Goal: Task Accomplishment & Management: Use online tool/utility

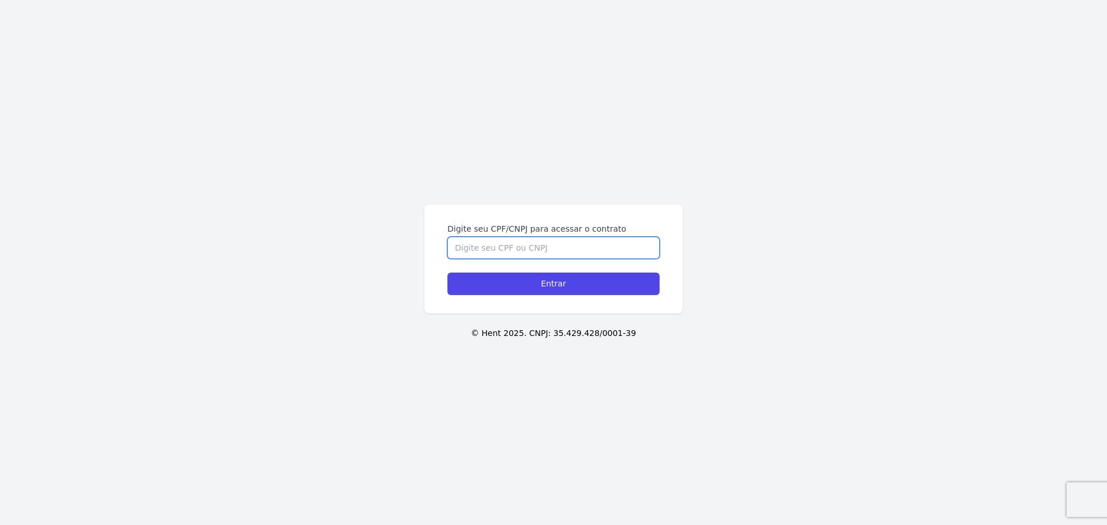
click at [529, 255] on input "Digite seu CPF/CNPJ para acessar o contrato" at bounding box center [554, 248] width 212 height 22
type input "14606784784"
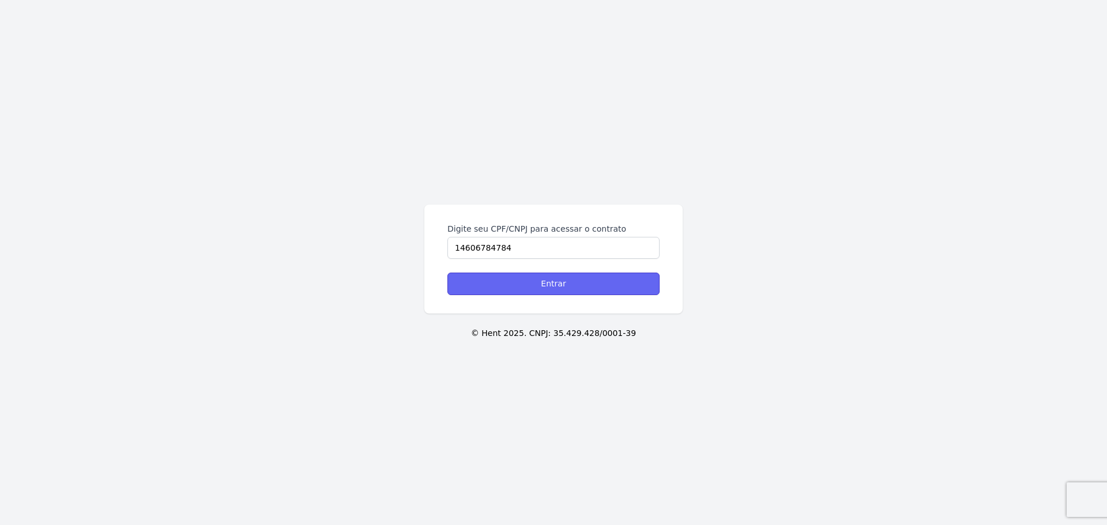
click at [537, 286] on input "Entrar" at bounding box center [554, 284] width 212 height 22
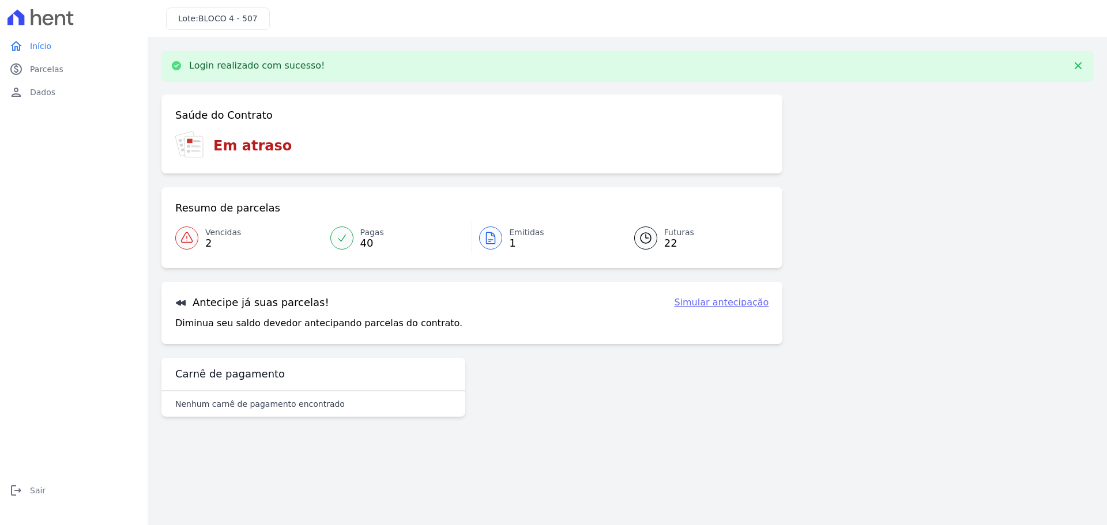
click at [200, 243] on link "Vencidas 2" at bounding box center [249, 238] width 148 height 32
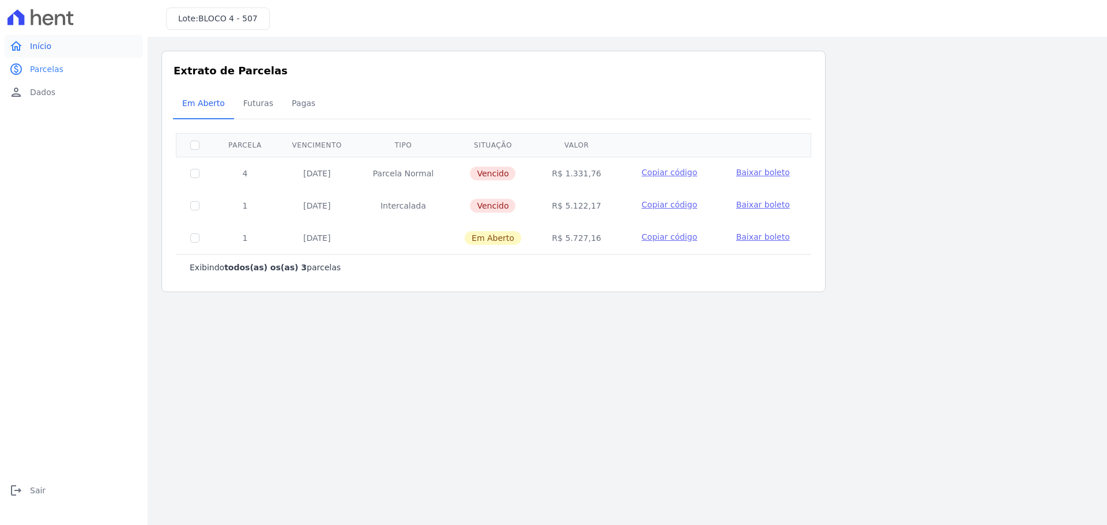
click at [42, 42] on span "Início" at bounding box center [40, 46] width 21 height 12
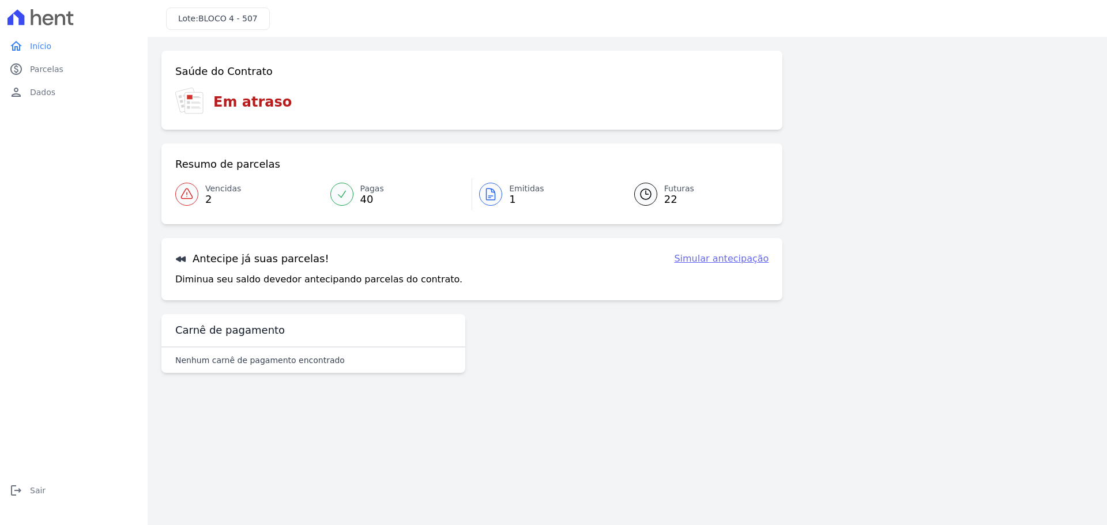
click at [744, 265] on link "Simular antecipação" at bounding box center [721, 259] width 95 height 14
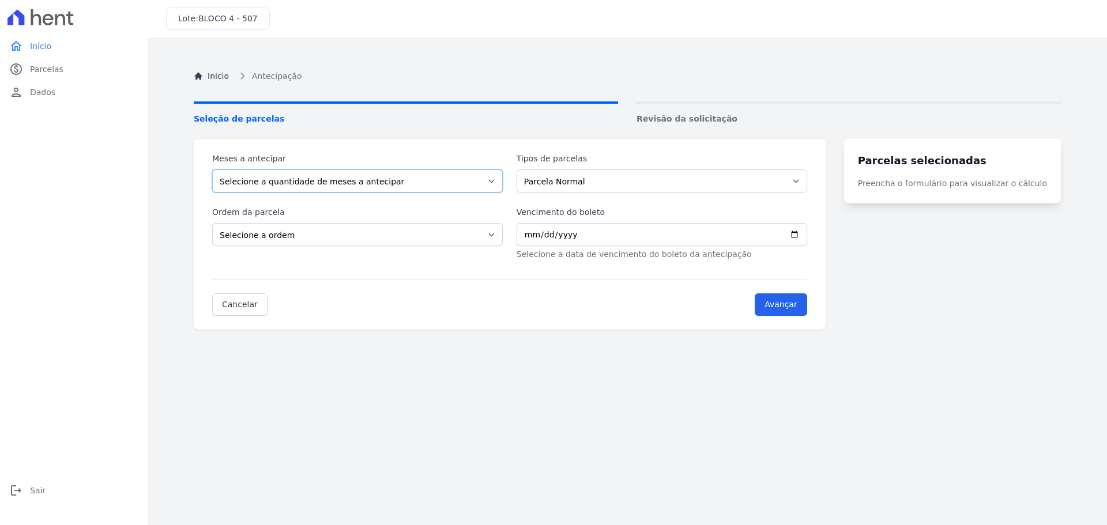
click at [395, 184] on select "Selecione a quantidade de meses a antecipar 1 2 3 4 5 6 7 8 9 10 11 12 13 14 15…" at bounding box center [357, 181] width 291 height 23
select select "20"
click at [212, 170] on select "Selecione a quantidade de meses a antecipar 1 2 3 4 5 6 7 8 9 10 11 12 13 14 15…" at bounding box center [357, 181] width 291 height 23
click at [593, 181] on select "Parcela Normal Intercalada Outros" at bounding box center [662, 181] width 291 height 23
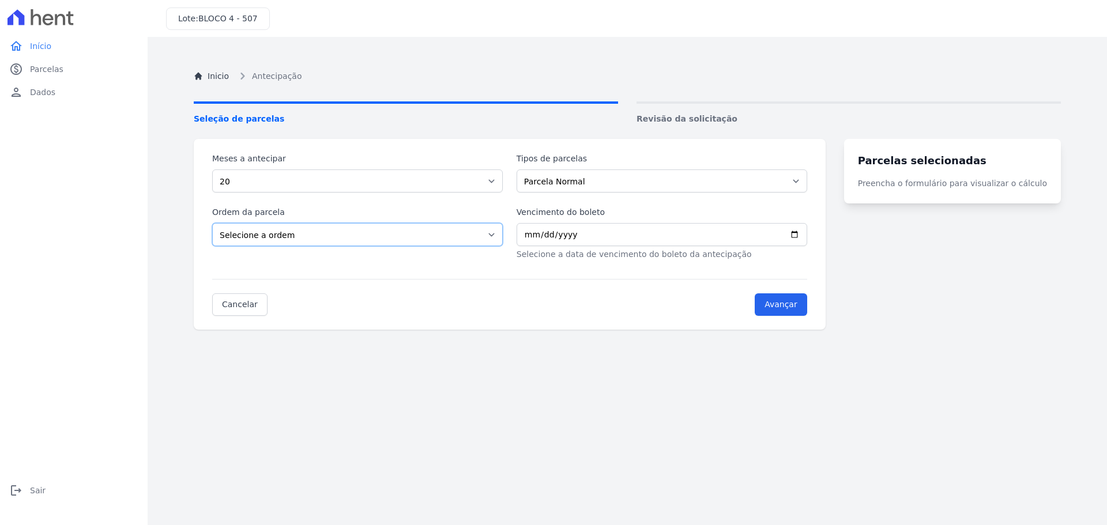
click at [416, 236] on select "Selecione a ordem Últimas parcelas Primeiras parcelas" at bounding box center [357, 234] width 291 height 23
select select "ending"
click at [212, 223] on select "Selecione a ordem Últimas parcelas Primeiras parcelas" at bounding box center [357, 234] width 291 height 23
click at [687, 231] on input "Vencimento do boleto" at bounding box center [662, 234] width 291 height 23
click at [807, 238] on input "Vencimento do boleto" at bounding box center [662, 234] width 291 height 23
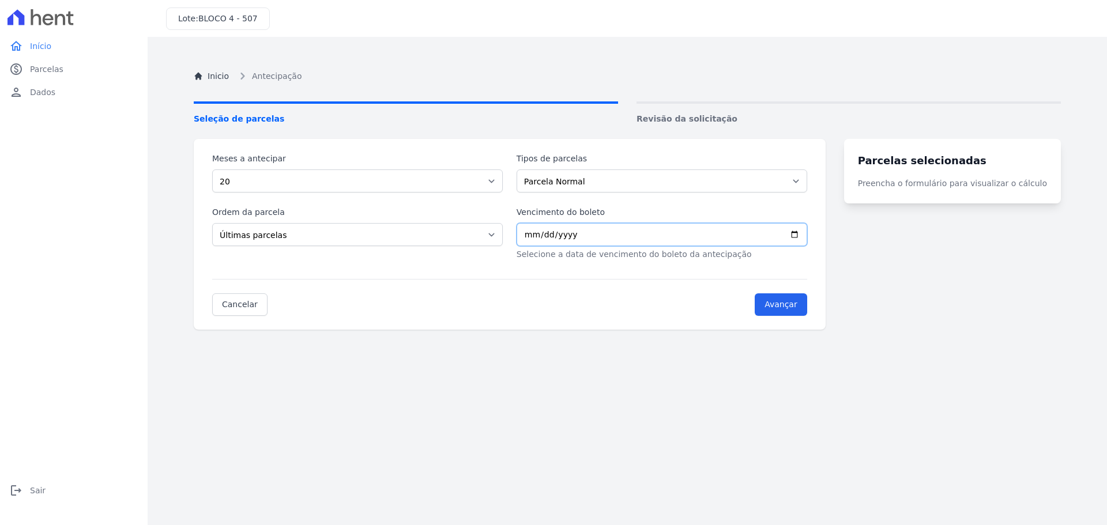
type input "2026-03-20"
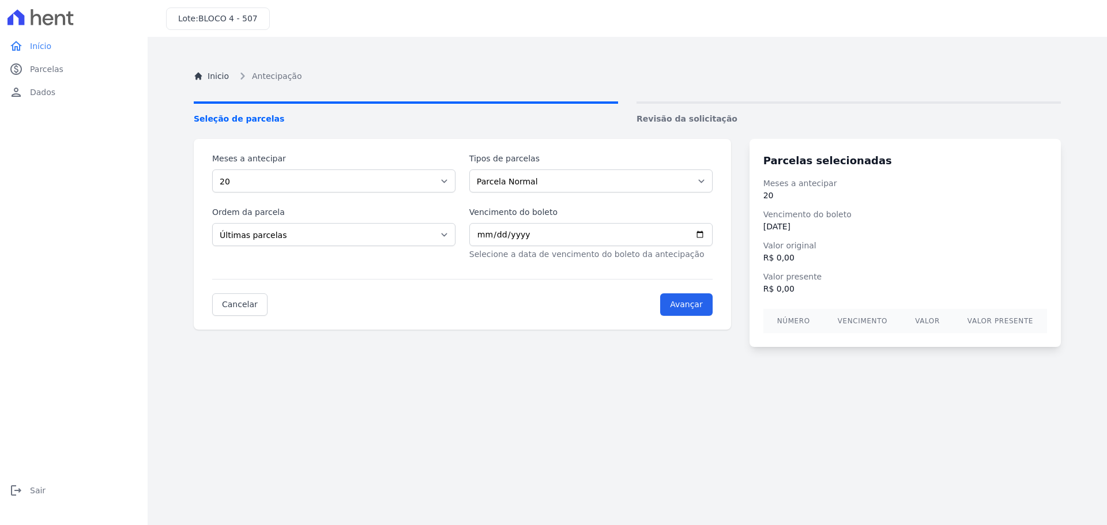
drag, startPoint x: 779, startPoint y: 216, endPoint x: 829, endPoint y: 230, distance: 52.8
click at [829, 230] on div "Vencimento do boleto 20/03/2026" at bounding box center [906, 221] width 284 height 24
click at [829, 232] on dd "20/03/2026" at bounding box center [906, 227] width 284 height 12
click at [514, 187] on select "Parcela Normal Intercalada Outros" at bounding box center [590, 181] width 243 height 23
click at [470, 170] on select "Parcela Normal Intercalada Outros" at bounding box center [590, 181] width 243 height 23
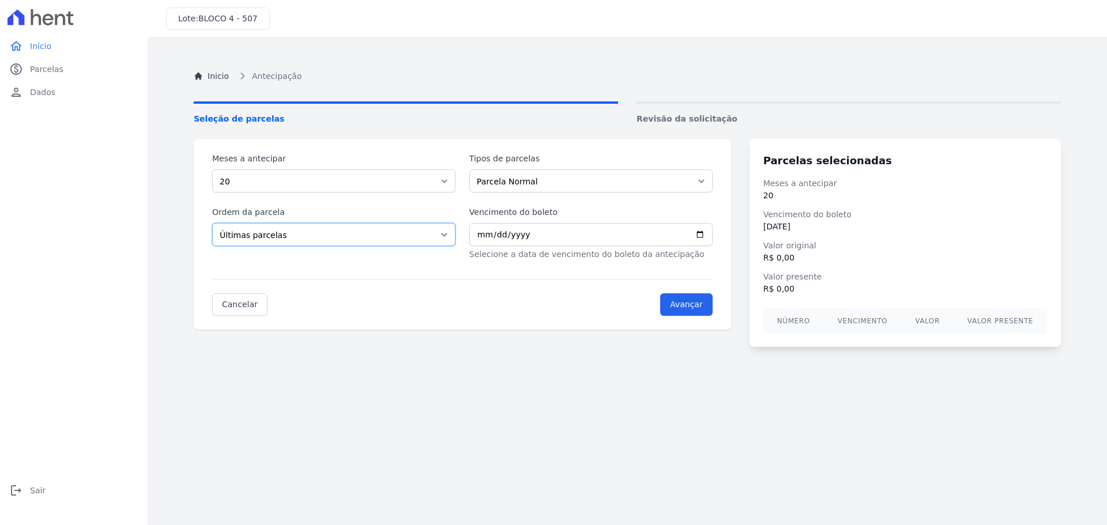
click at [422, 231] on select "Selecione a ordem Últimas parcelas Primeiras parcelas" at bounding box center [333, 234] width 243 height 23
click at [422, 232] on select "Selecione a ordem Últimas parcelas Primeiras parcelas" at bounding box center [333, 234] width 243 height 23
click at [799, 329] on th "Número" at bounding box center [794, 321] width 61 height 24
click at [689, 307] on input "Avançar" at bounding box center [686, 305] width 52 height 22
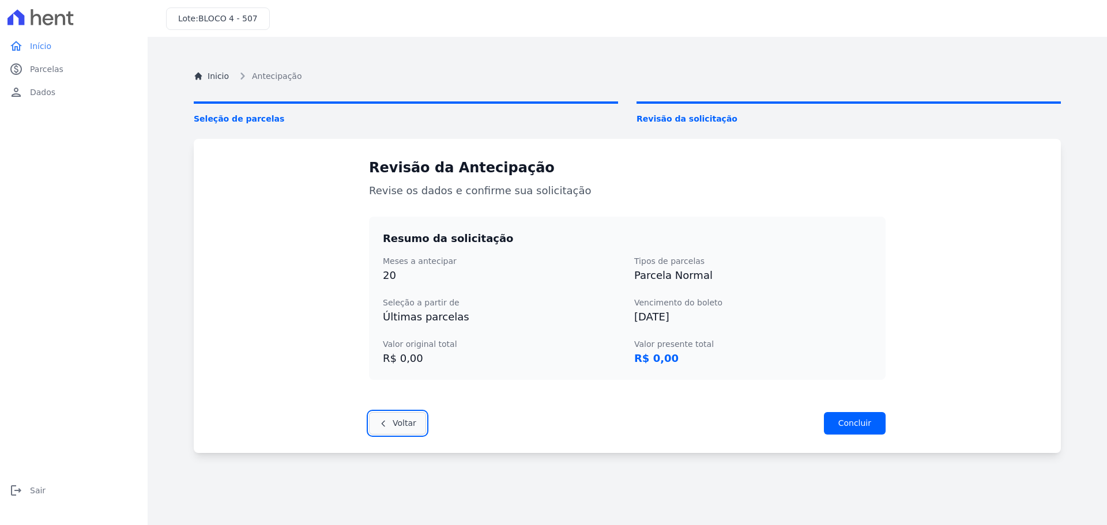
click at [391, 429] on link "Voltar" at bounding box center [397, 423] width 57 height 22
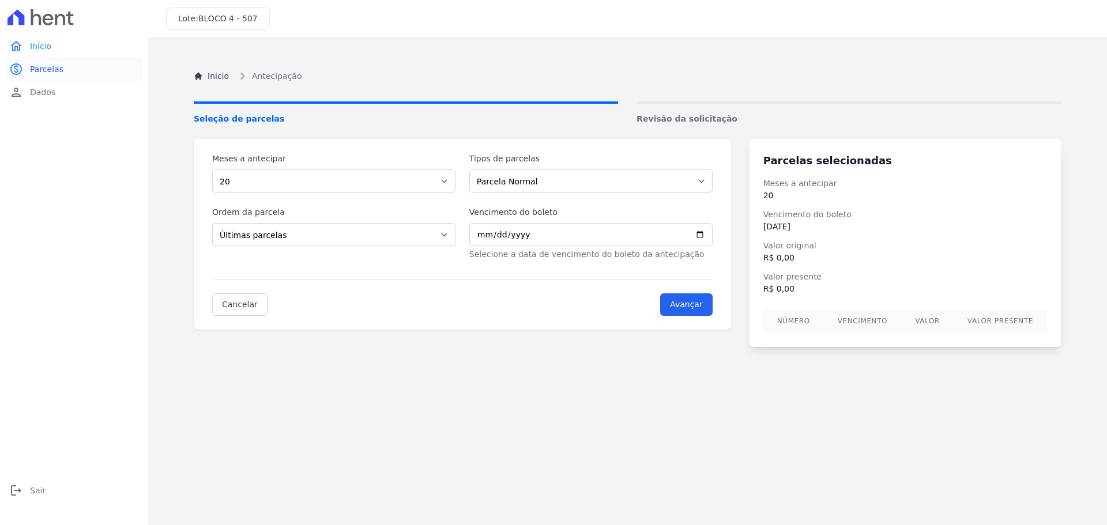
click at [52, 71] on span "Parcelas" at bounding box center [46, 69] width 33 height 12
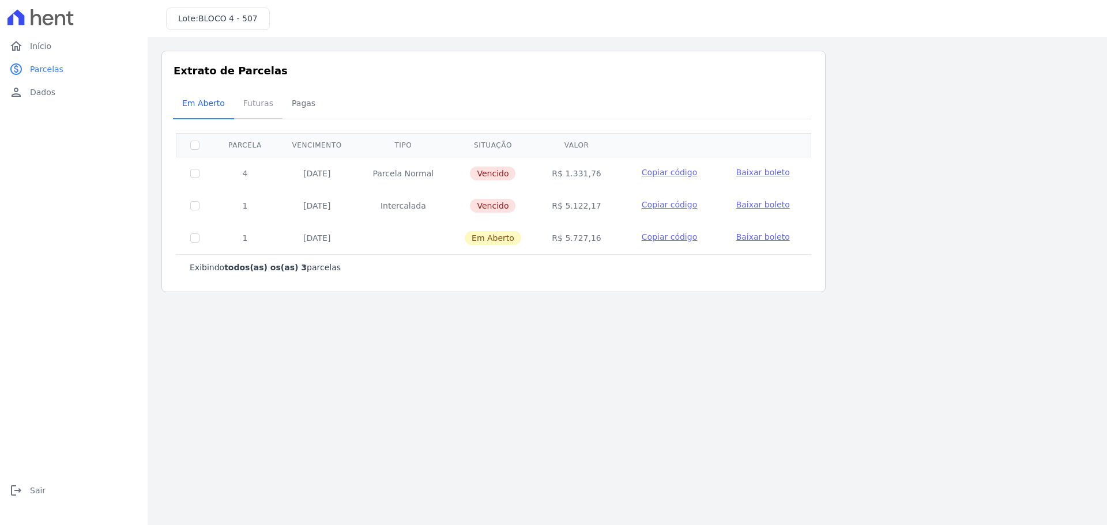
click at [254, 109] on span "Futuras" at bounding box center [258, 103] width 44 height 23
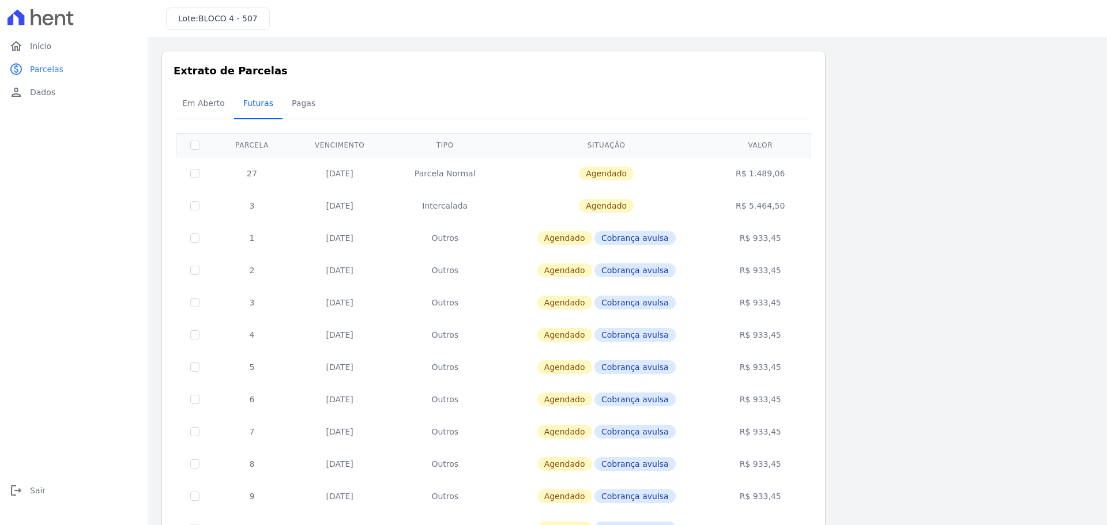
click at [251, 104] on span "Futuras" at bounding box center [258, 103] width 44 height 23
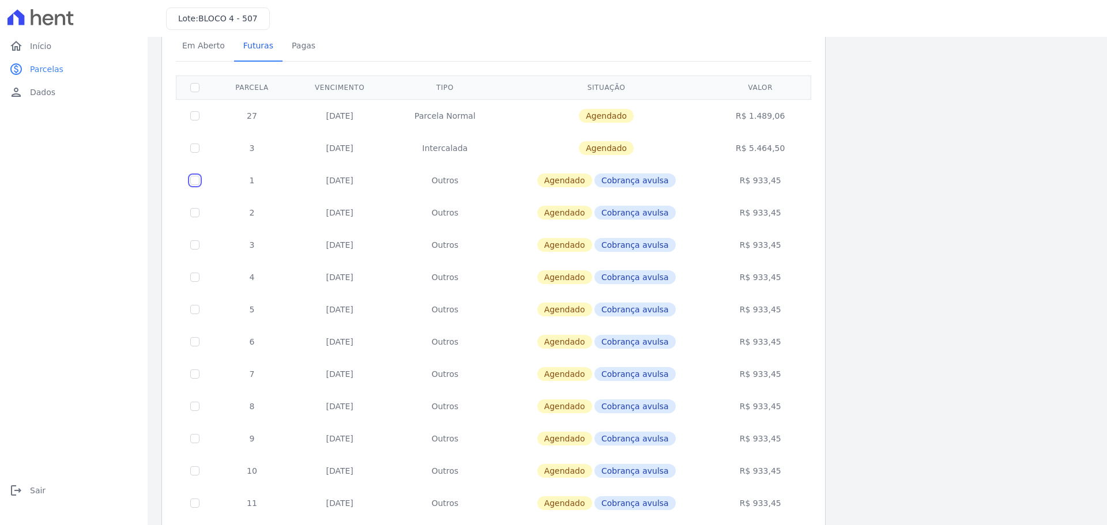
click at [199, 180] on input "checkbox" at bounding box center [194, 180] width 9 height 9
checkbox input "true"
click at [194, 183] on input "checkbox" at bounding box center [194, 180] width 9 height 9
checkbox input "false"
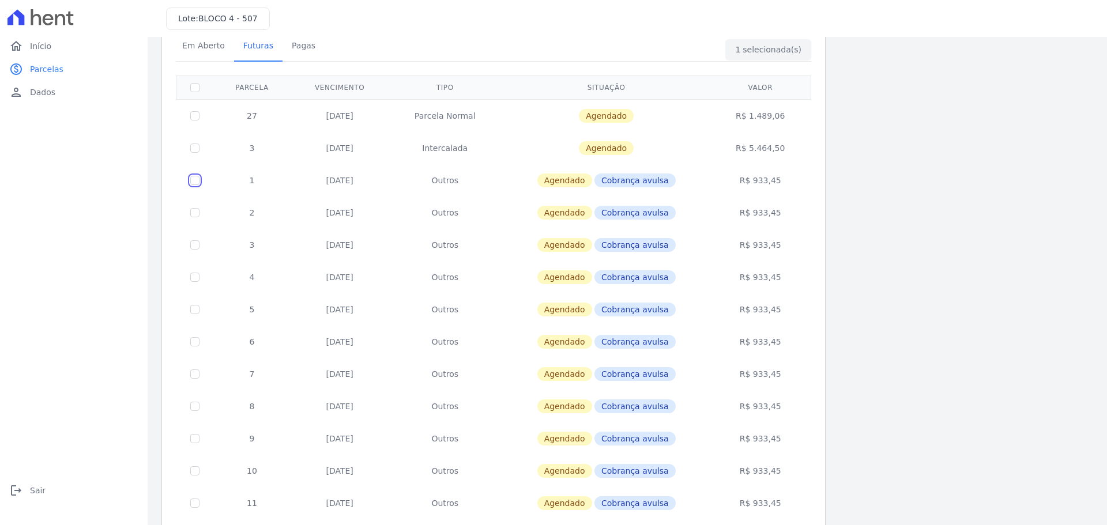
checkbox input "false"
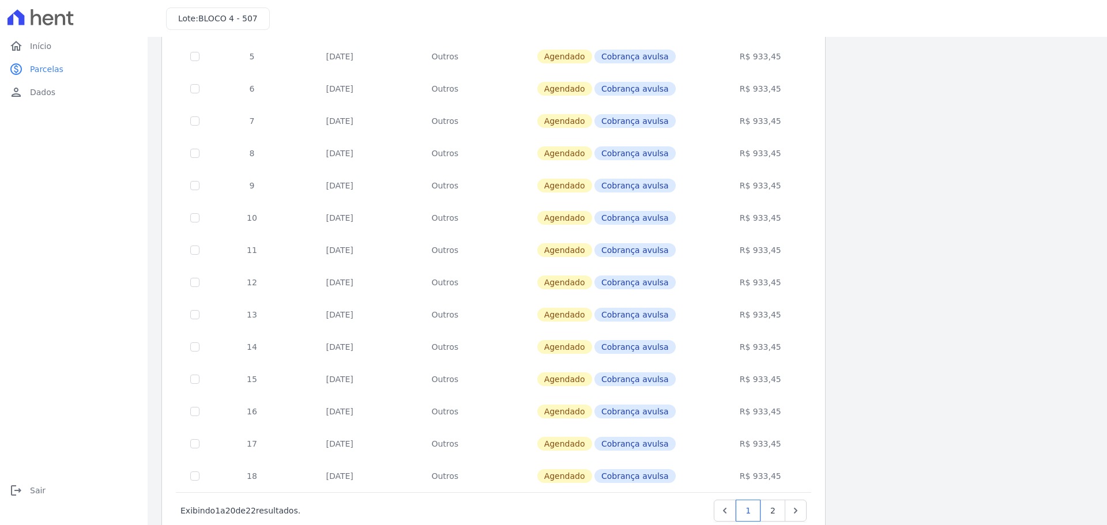
scroll to position [345, 0]
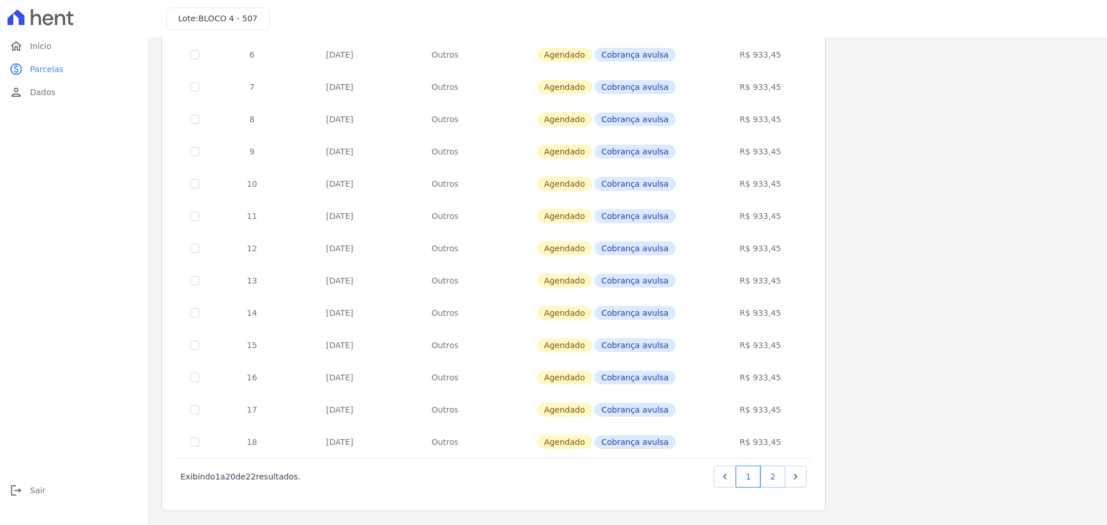
click at [768, 478] on link "2" at bounding box center [773, 477] width 25 height 22
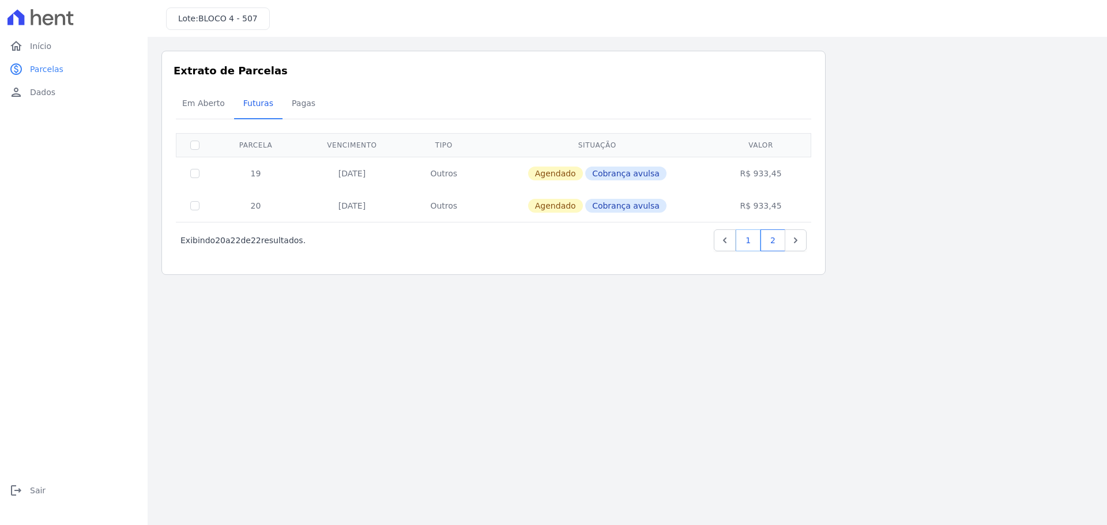
click at [751, 243] on link "1" at bounding box center [748, 241] width 25 height 22
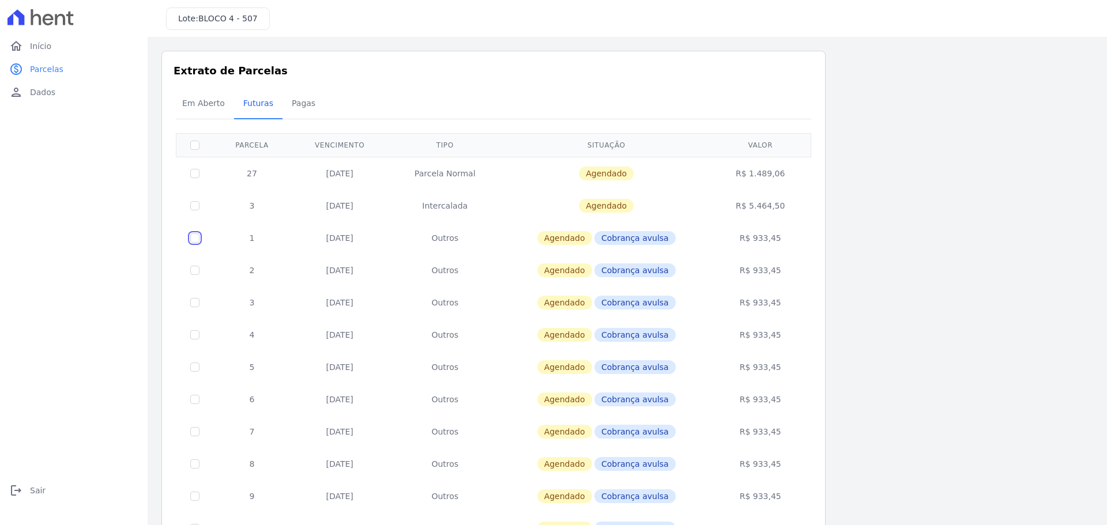
click at [196, 238] on input "checkbox" at bounding box center [194, 238] width 9 height 9
checkbox input "true"
click at [195, 271] on input "checkbox" at bounding box center [194, 270] width 9 height 9
checkbox input "true"
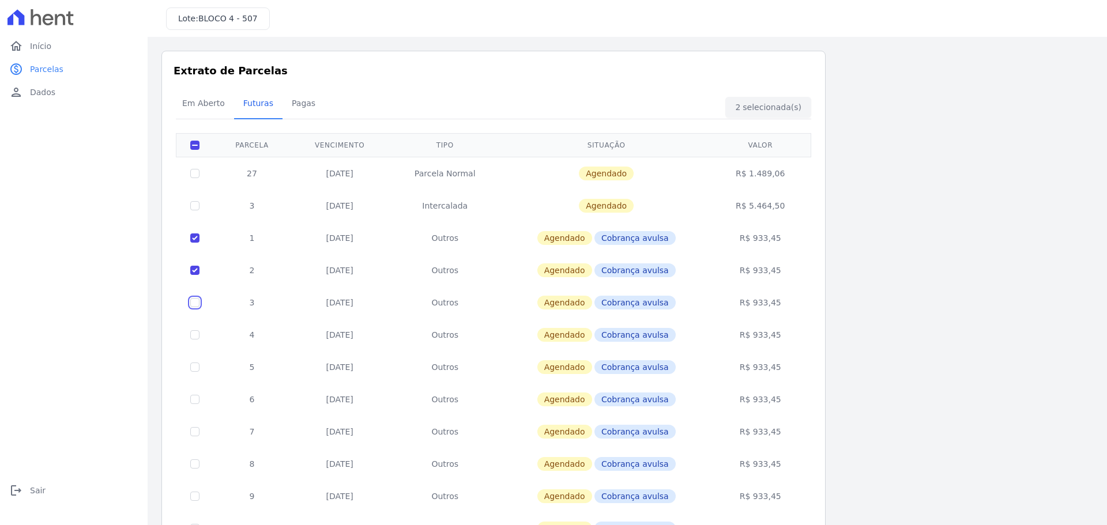
click at [195, 299] on input "checkbox" at bounding box center [194, 302] width 9 height 9
checkbox input "true"
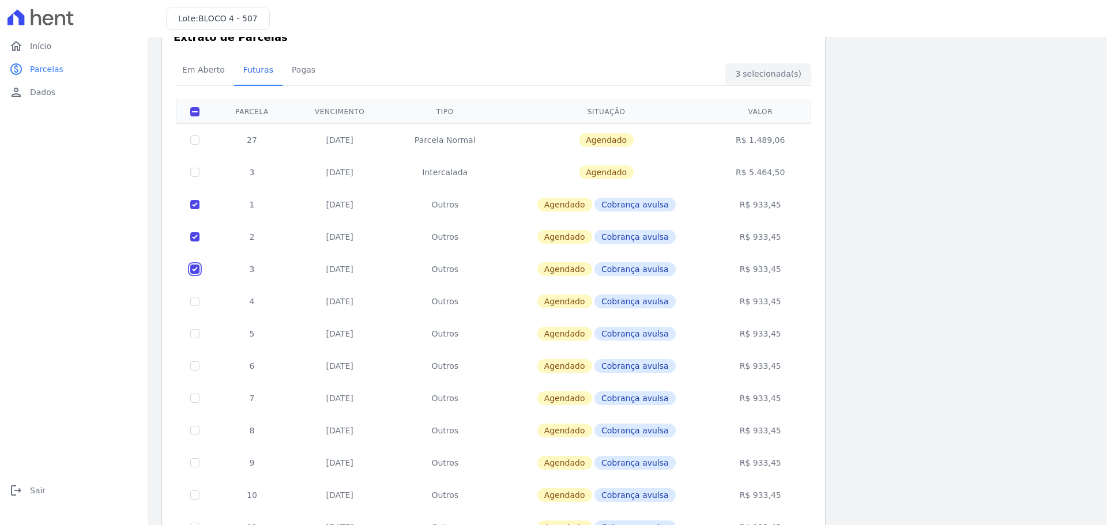
scroll to position [58, 0]
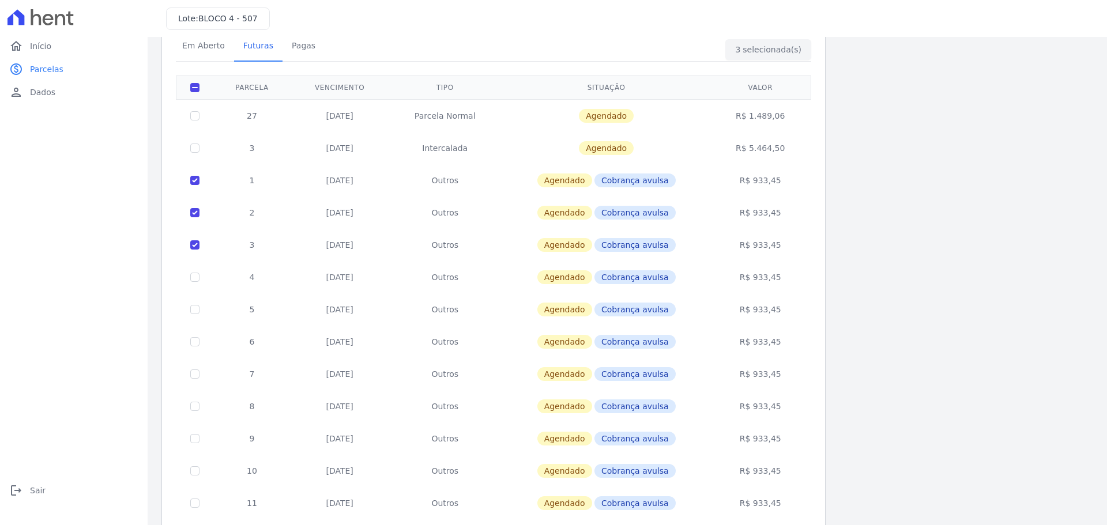
click at [194, 271] on td at bounding box center [194, 277] width 37 height 32
click at [194, 278] on input "checkbox" at bounding box center [194, 277] width 9 height 9
checkbox input "true"
click at [197, 307] on input "checkbox" at bounding box center [194, 309] width 9 height 9
checkbox input "true"
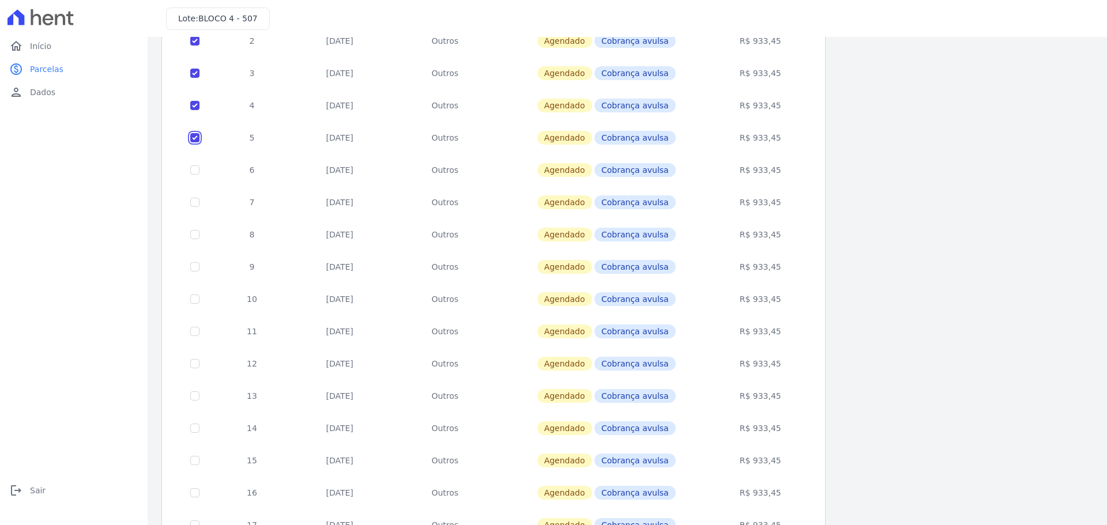
scroll to position [231, 0]
click at [193, 168] on input "checkbox" at bounding box center [194, 168] width 9 height 9
checkbox input "true"
click at [196, 200] on input "checkbox" at bounding box center [194, 201] width 9 height 9
checkbox input "true"
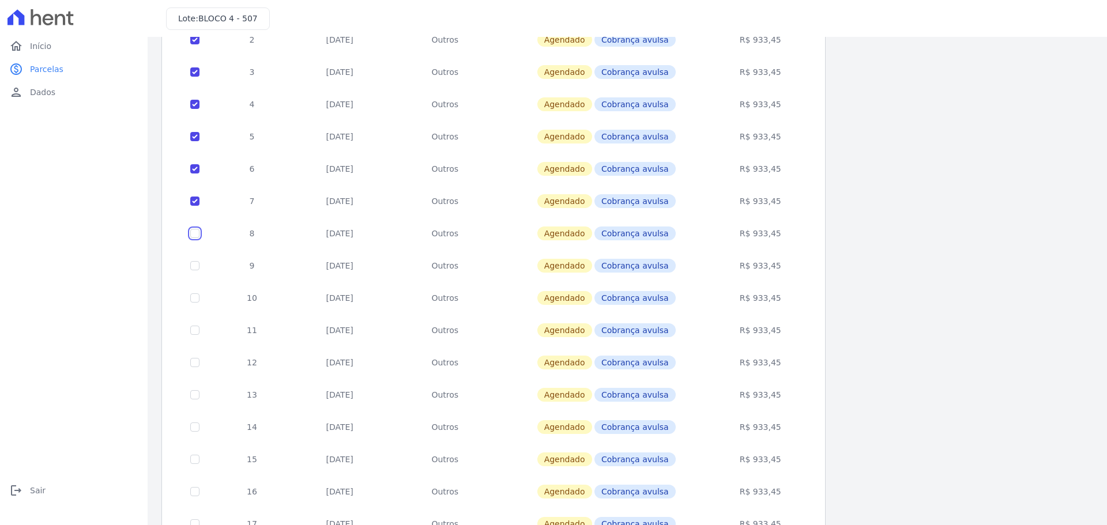
click at [197, 234] on input "checkbox" at bounding box center [194, 233] width 9 height 9
checkbox input "true"
click at [197, 267] on input "checkbox" at bounding box center [194, 265] width 9 height 9
checkbox input "true"
click at [196, 296] on input "checkbox" at bounding box center [194, 298] width 9 height 9
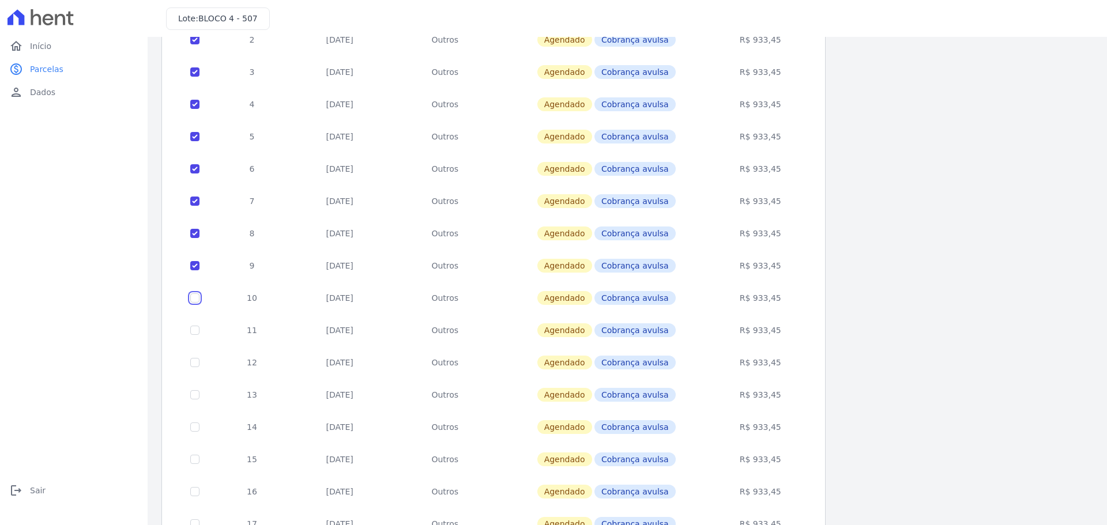
checkbox input "true"
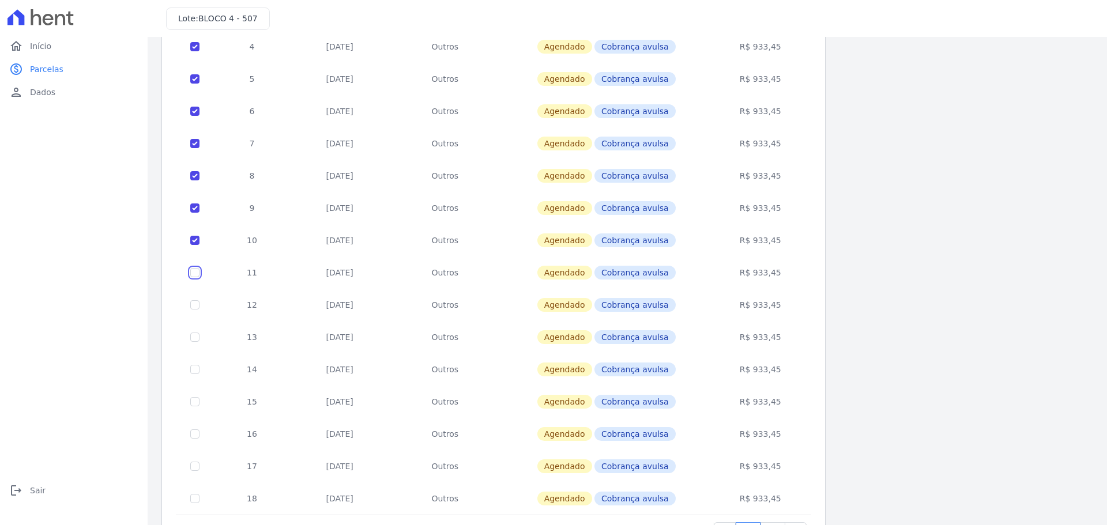
click at [195, 272] on input "checkbox" at bounding box center [194, 272] width 9 height 9
checkbox input "true"
click at [196, 303] on input "checkbox" at bounding box center [194, 304] width 9 height 9
checkbox input "true"
drag, startPoint x: 194, startPoint y: 336, endPoint x: 195, endPoint y: 343, distance: 7.0
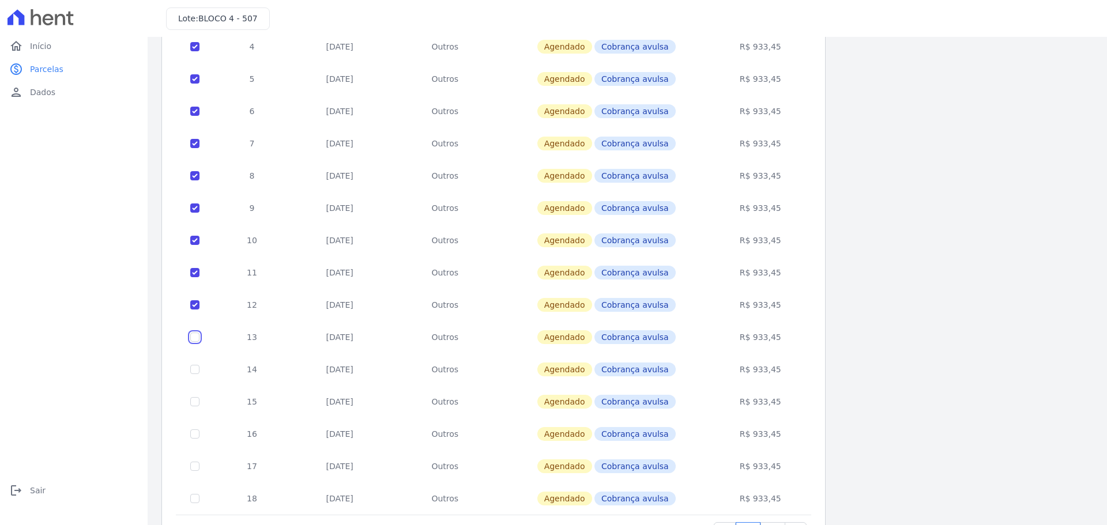
click at [194, 335] on input "checkbox" at bounding box center [194, 337] width 9 height 9
checkbox input "true"
click at [196, 362] on td at bounding box center [194, 370] width 37 height 32
click at [196, 367] on input "checkbox" at bounding box center [194, 369] width 9 height 9
checkbox input "true"
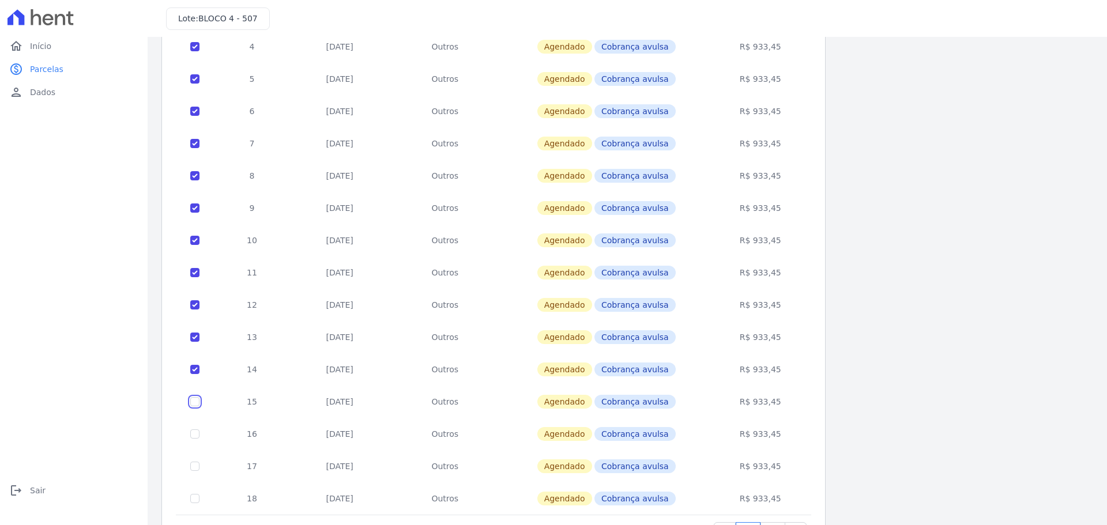
click at [196, 399] on input "checkbox" at bounding box center [194, 401] width 9 height 9
checkbox input "true"
click at [196, 435] on input "checkbox" at bounding box center [194, 434] width 9 height 9
checkbox input "true"
click at [194, 471] on input "checkbox" at bounding box center [194, 466] width 9 height 9
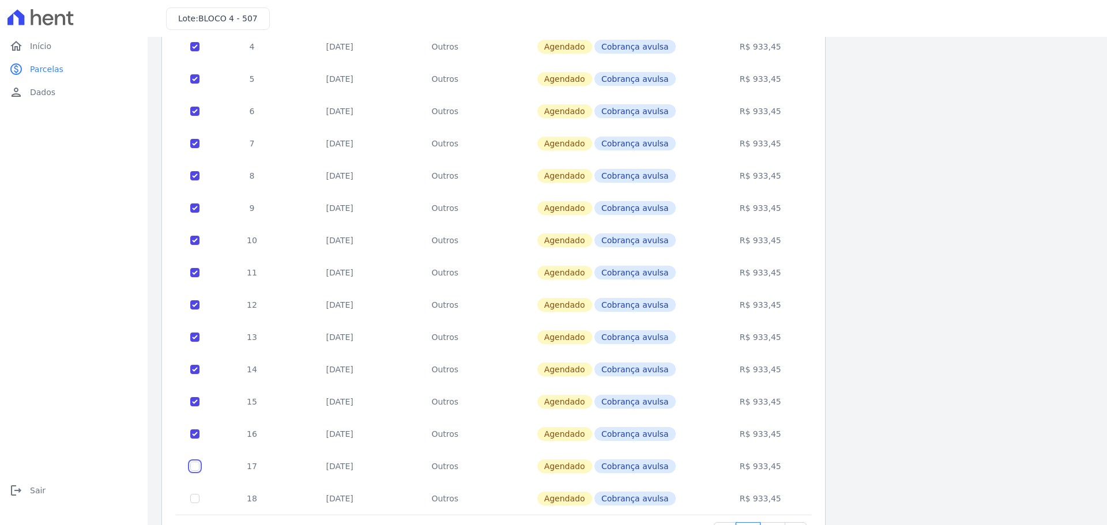
checkbox input "true"
click at [196, 495] on input "checkbox" at bounding box center [194, 498] width 9 height 9
checkbox input "true"
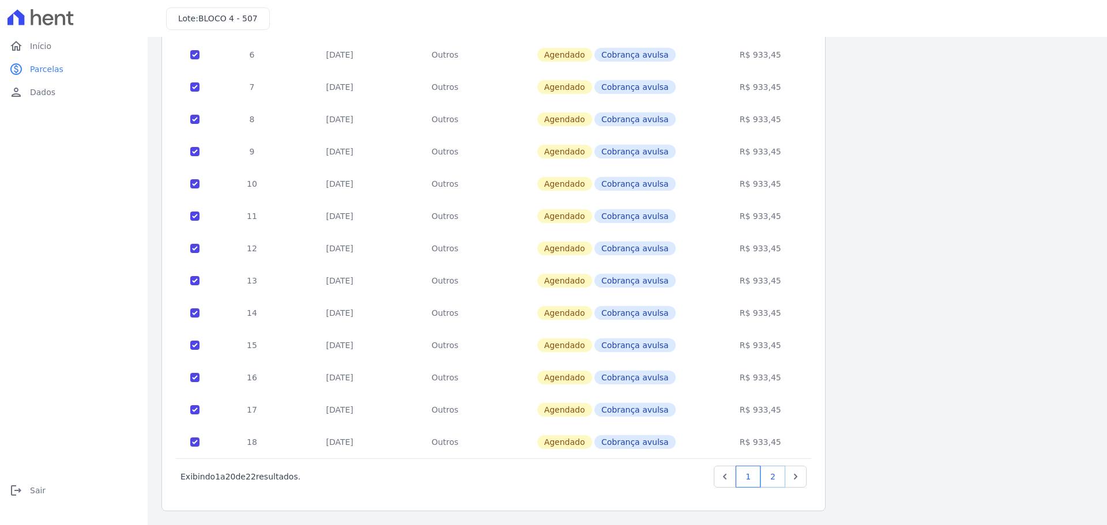
click at [778, 479] on link "2" at bounding box center [773, 477] width 25 height 22
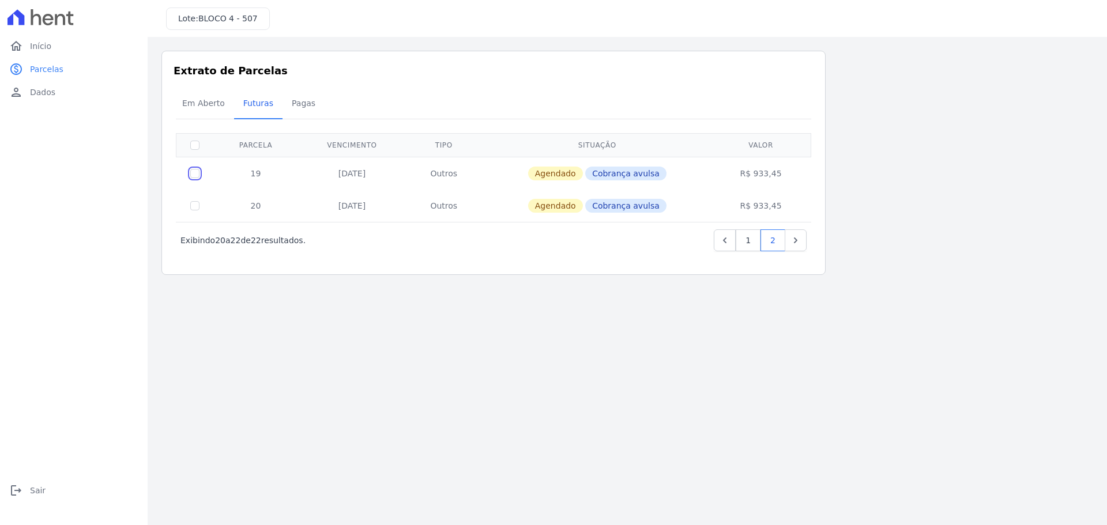
click at [194, 175] on input "checkbox" at bounding box center [194, 173] width 9 height 9
checkbox input "true"
click at [198, 208] on input "checkbox" at bounding box center [194, 205] width 9 height 9
checkbox input "true"
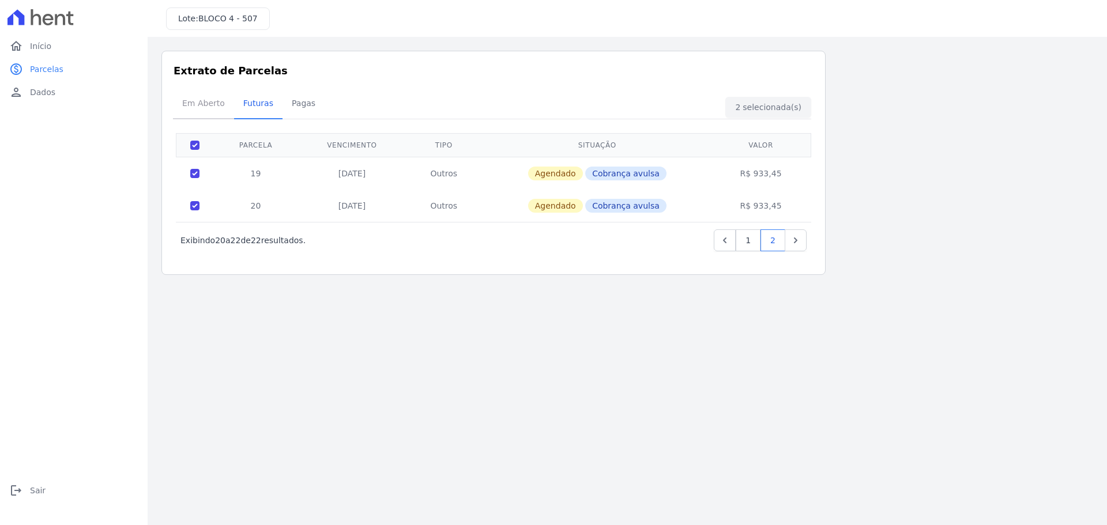
click at [216, 104] on span "Em Aberto" at bounding box center [203, 103] width 57 height 23
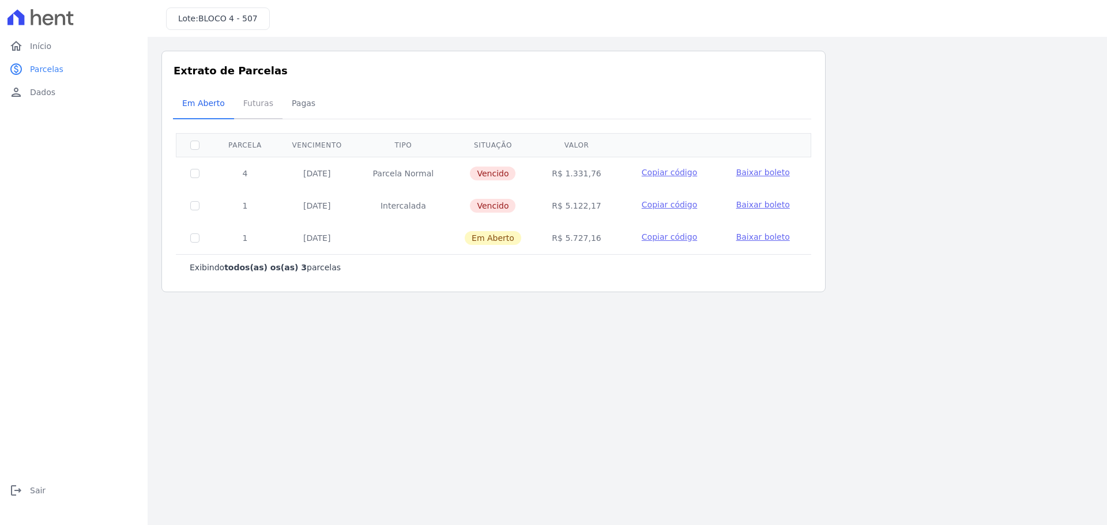
click at [262, 106] on span "Futuras" at bounding box center [258, 103] width 44 height 23
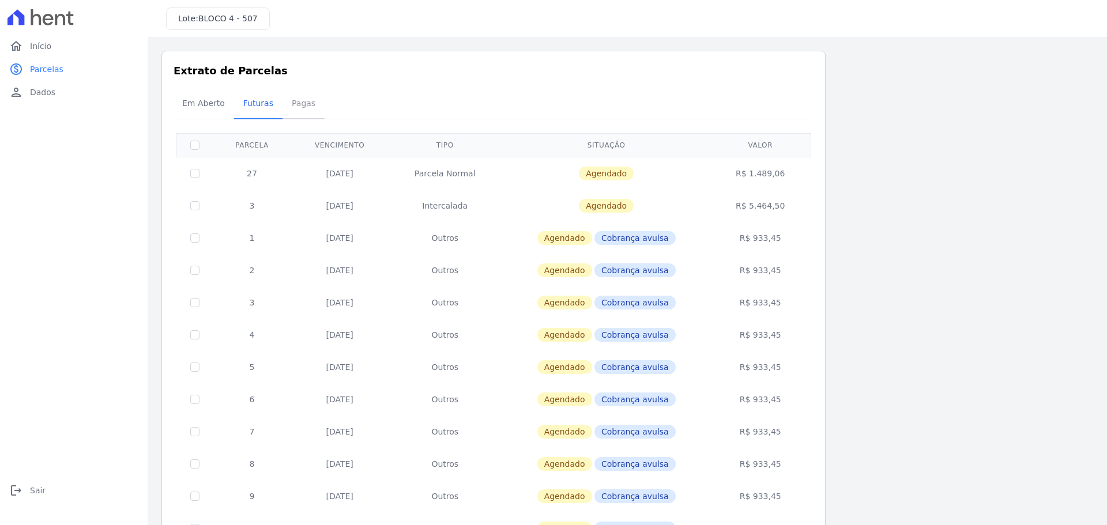
click at [297, 105] on span "Pagas" at bounding box center [303, 103] width 37 height 23
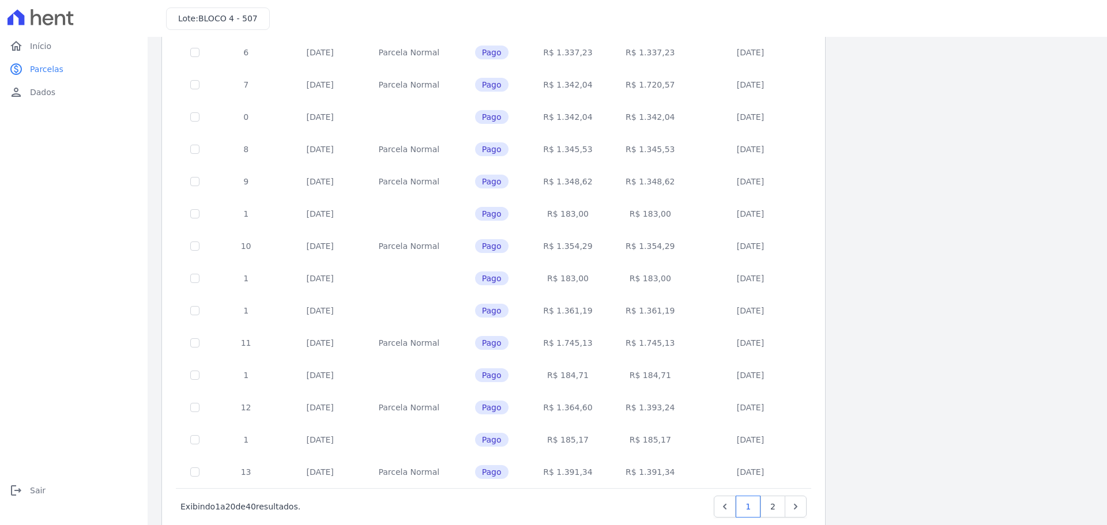
scroll to position [345, 0]
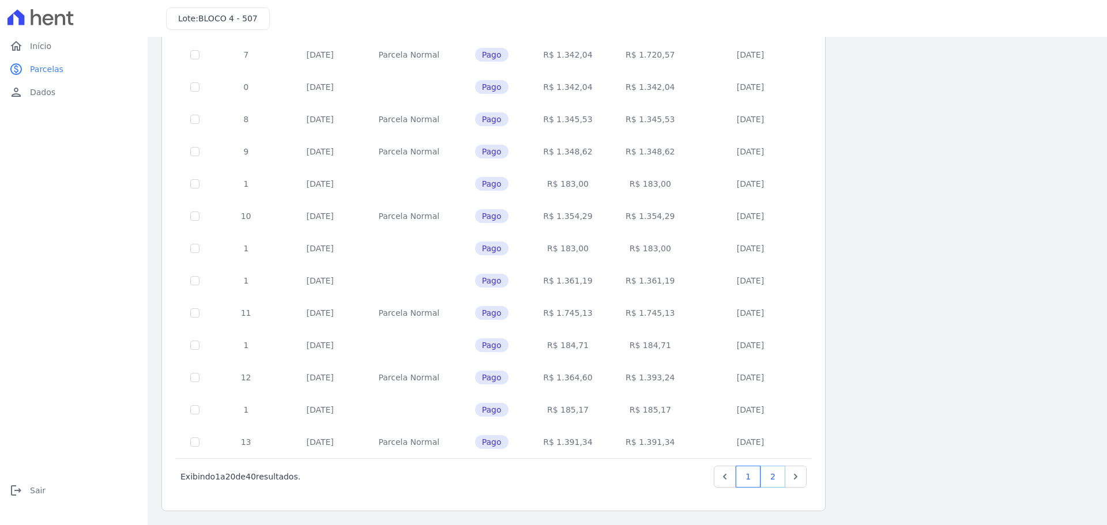
click at [772, 475] on link "2" at bounding box center [773, 477] width 25 height 22
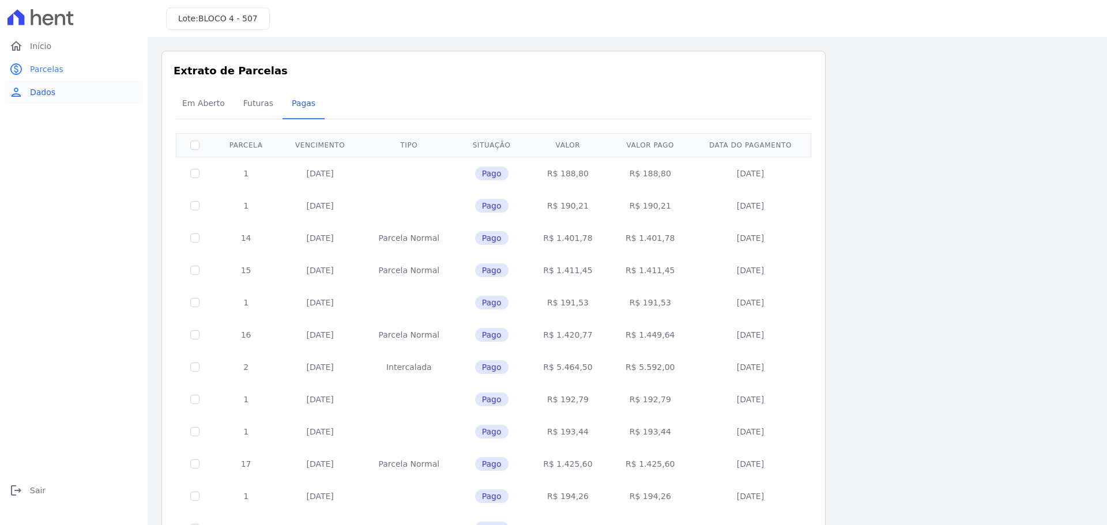
click at [35, 90] on span "Dados" at bounding box center [42, 93] width 25 height 12
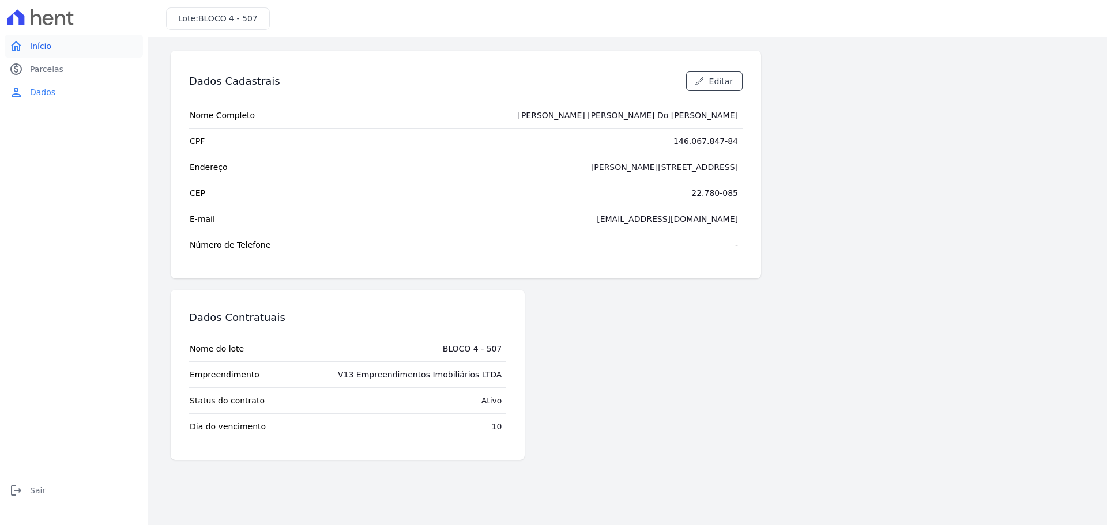
click at [36, 46] on span "Início" at bounding box center [40, 46] width 21 height 12
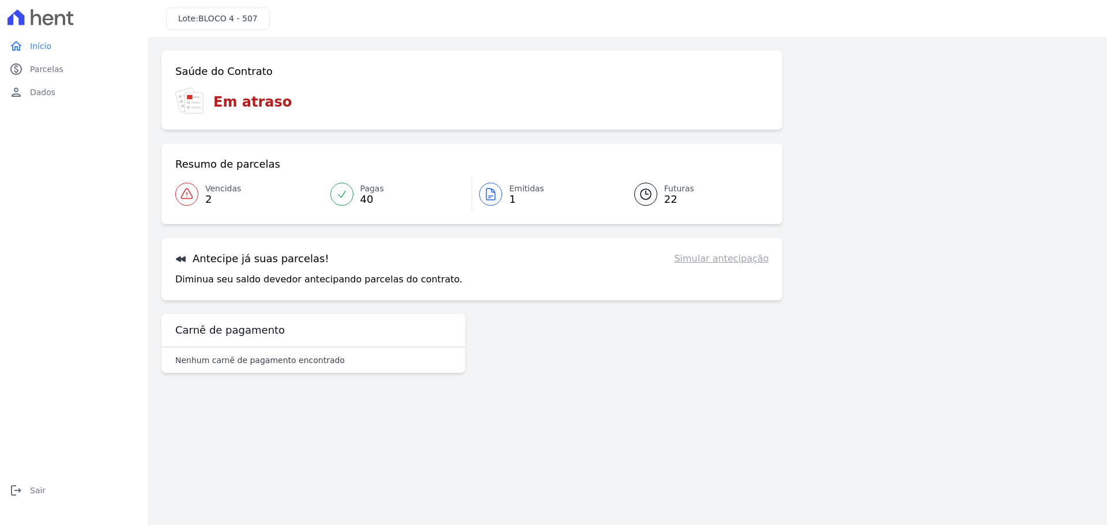
click at [458, 282] on div "Diminua seu saldo devedor antecipando parcelas do contrato. Simular antecipação" at bounding box center [471, 280] width 593 height 14
click at [731, 263] on link "Simular antecipação" at bounding box center [721, 259] width 95 height 14
click at [714, 261] on link "Simular antecipação" at bounding box center [721, 259] width 95 height 14
click at [730, 263] on link "Simular antecipação" at bounding box center [721, 259] width 95 height 14
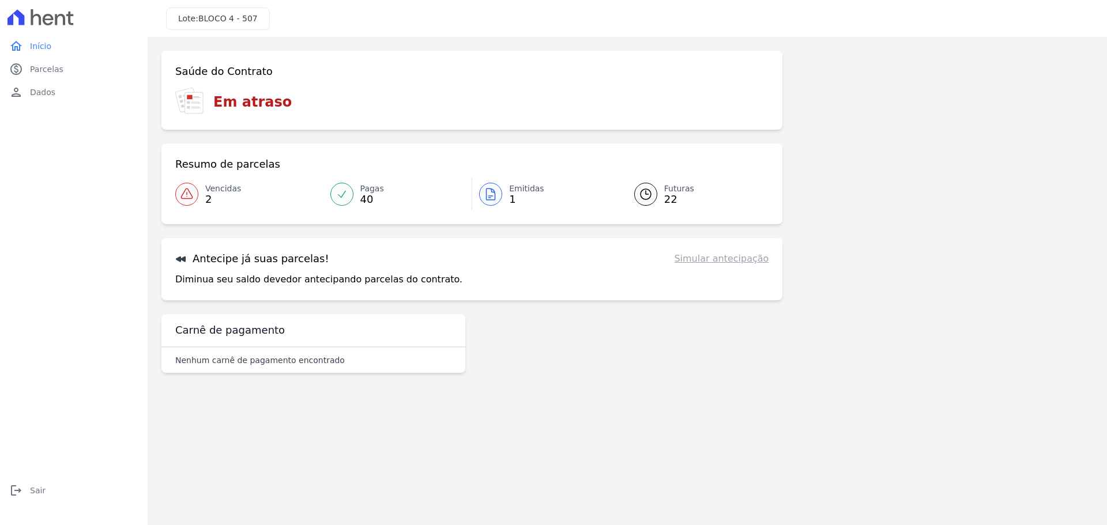
click at [260, 96] on h3 "Em atraso" at bounding box center [252, 102] width 78 height 21
drag, startPoint x: 294, startPoint y: 108, endPoint x: 179, endPoint y: 108, distance: 114.8
click at [179, 108] on div "Em atraso" at bounding box center [471, 102] width 593 height 28
click at [706, 263] on link "Simular antecipação" at bounding box center [721, 259] width 95 height 14
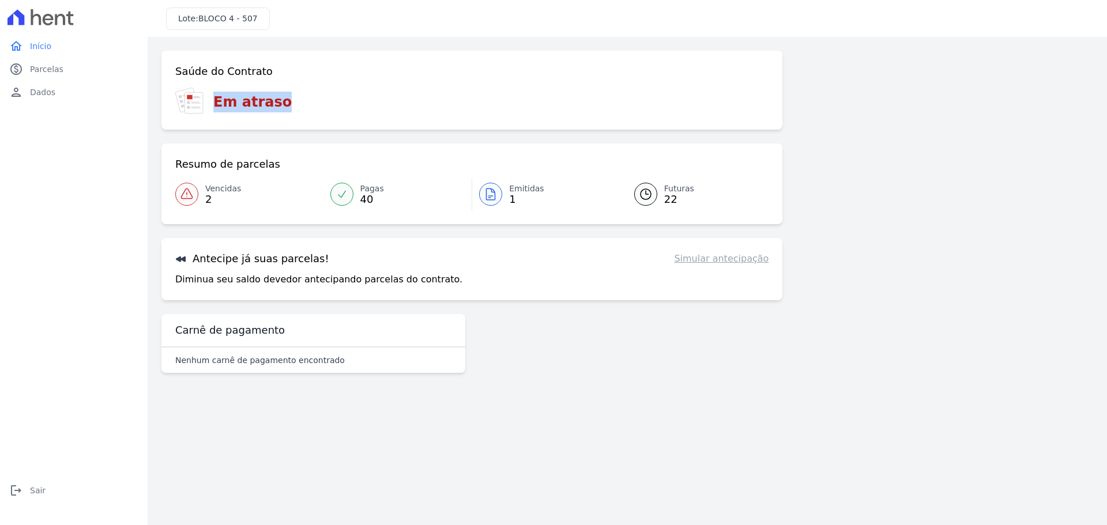
click at [706, 263] on link "Simular antecipação" at bounding box center [721, 259] width 95 height 14
click at [705, 263] on link "Simular antecipação" at bounding box center [721, 259] width 95 height 14
click at [217, 273] on p "Diminua seu saldo devedor antecipando parcelas do contrato." at bounding box center [318, 280] width 287 height 14
click at [736, 257] on link "Simular antecipação" at bounding box center [721, 259] width 95 height 14
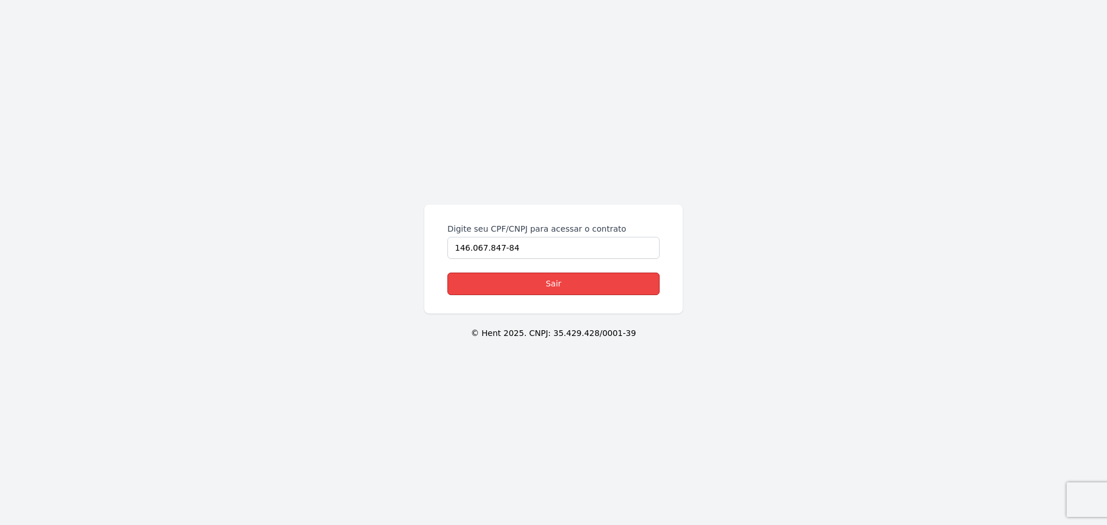
click at [553, 285] on link "Sair" at bounding box center [554, 284] width 212 height 22
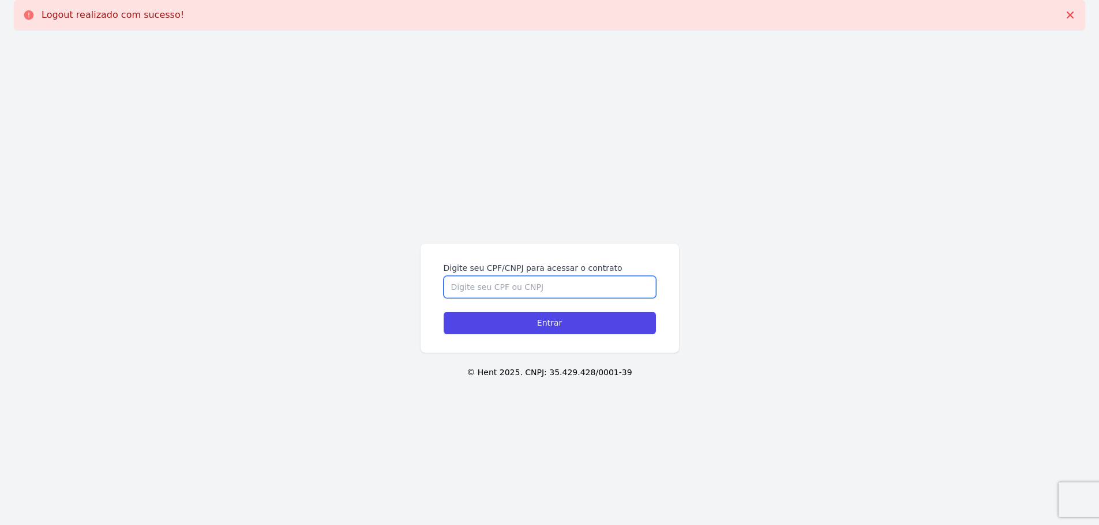
click at [528, 287] on input "Digite seu CPF/CNPJ para acessar o contrato" at bounding box center [550, 287] width 212 height 22
type input "14606784784"
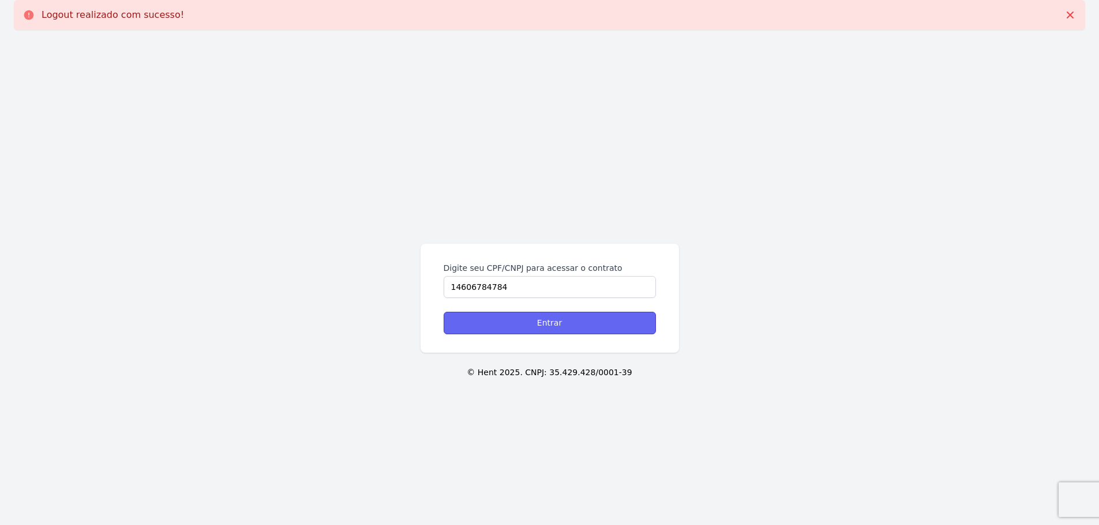
click at [541, 326] on input "Entrar" at bounding box center [550, 323] width 212 height 22
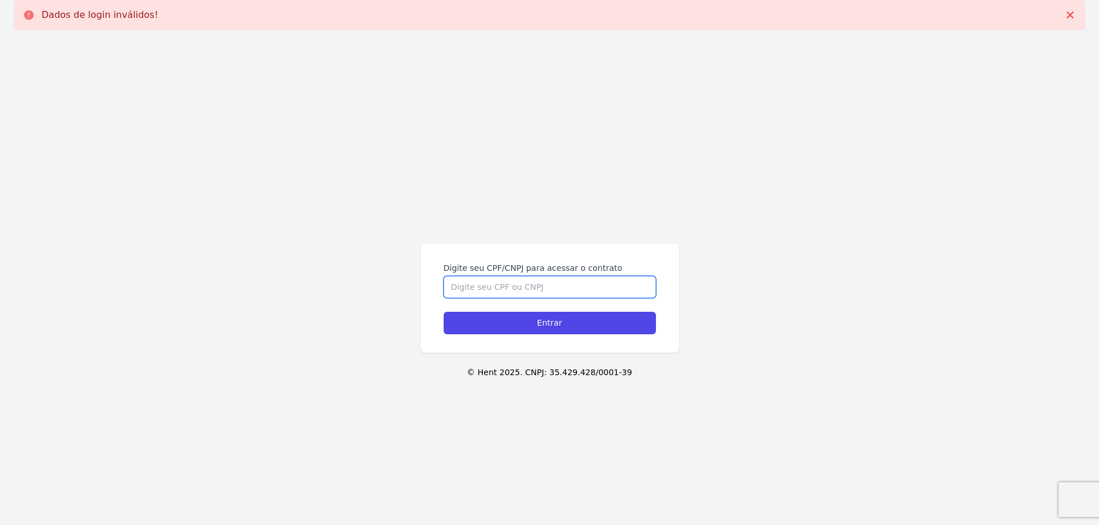
click at [504, 291] on input "Digite seu CPF/CNPJ para acessar o contrato" at bounding box center [550, 287] width 212 height 22
type input "14606784784"
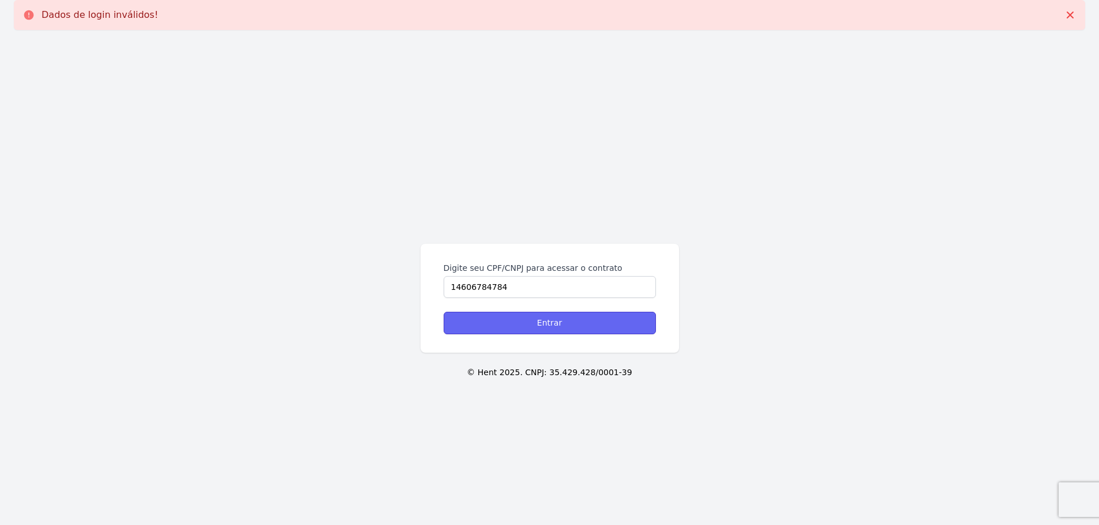
click at [535, 321] on input "Entrar" at bounding box center [550, 323] width 212 height 22
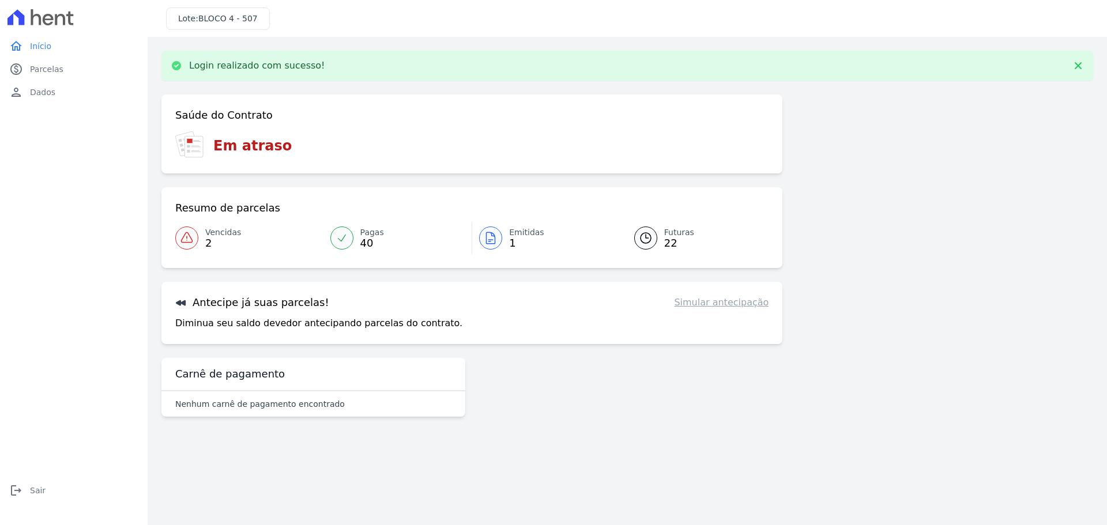
click at [709, 303] on link "Simular antecipação" at bounding box center [721, 303] width 95 height 14
